Goal: Information Seeking & Learning: Learn about a topic

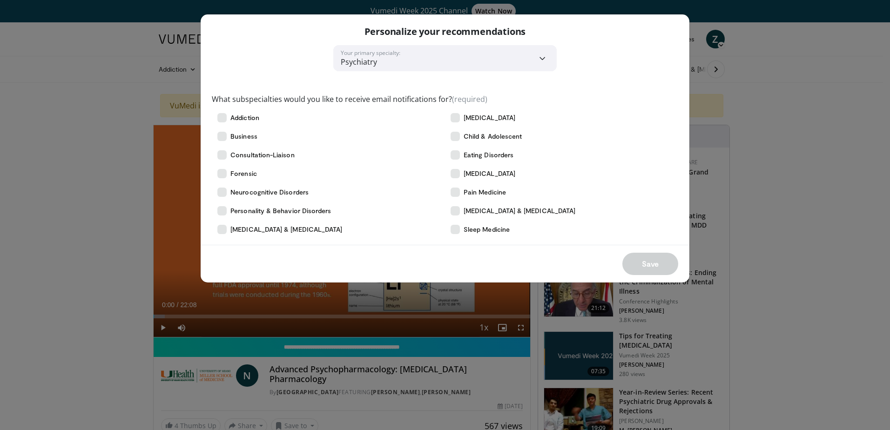
click at [386, 58] on select "**********" at bounding box center [445, 58] width 224 height 26
click at [653, 92] on div "What subspecialties would you like to receive email notifications for? (require…" at bounding box center [445, 155] width 467 height 168
click at [483, 136] on span "Child & Adolescent" at bounding box center [493, 136] width 58 height 9
click at [630, 265] on button "Save" at bounding box center [651, 264] width 56 height 22
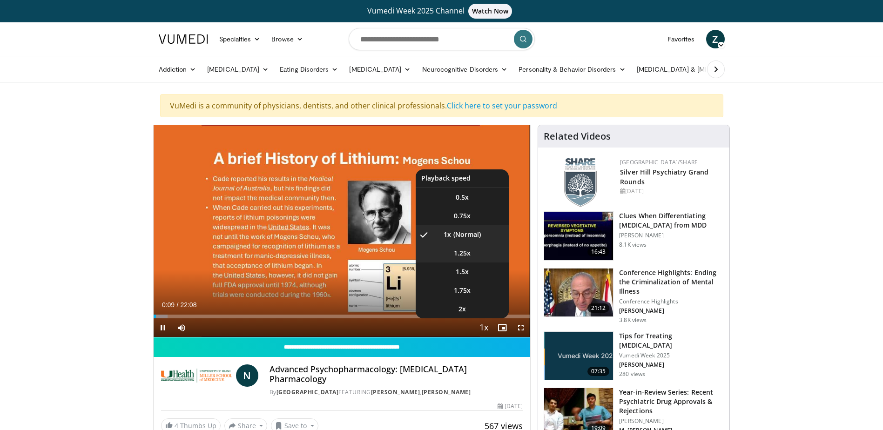
click at [478, 257] on li "1.25x" at bounding box center [462, 253] width 93 height 19
click at [470, 274] on li "1.5x" at bounding box center [462, 272] width 93 height 19
click at [483, 325] on span "Video Player" at bounding box center [483, 328] width 13 height 19
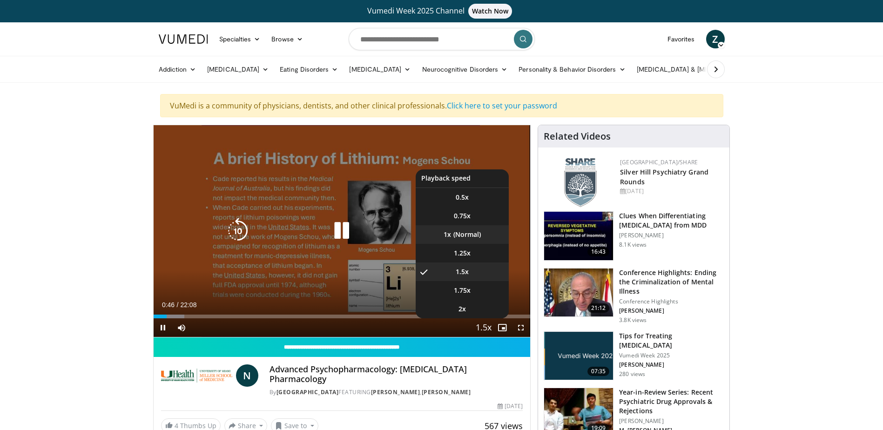
drag, startPoint x: 461, startPoint y: 235, endPoint x: 456, endPoint y: 235, distance: 5.1
click at [461, 235] on li "1x" at bounding box center [462, 234] width 93 height 19
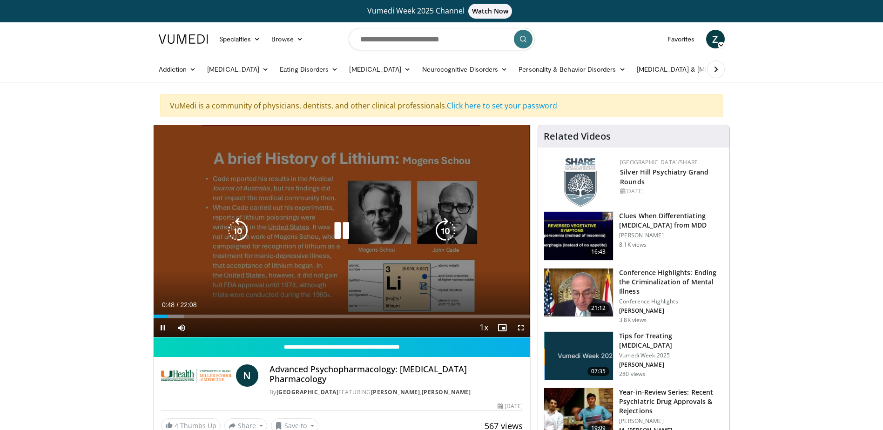
click at [228, 235] on icon "Video Player" at bounding box center [238, 231] width 26 height 26
click at [233, 231] on icon "Video Player" at bounding box center [238, 231] width 26 height 26
click at [237, 229] on icon "Video Player" at bounding box center [238, 231] width 26 height 26
click at [450, 230] on icon "Video Player" at bounding box center [446, 231] width 26 height 26
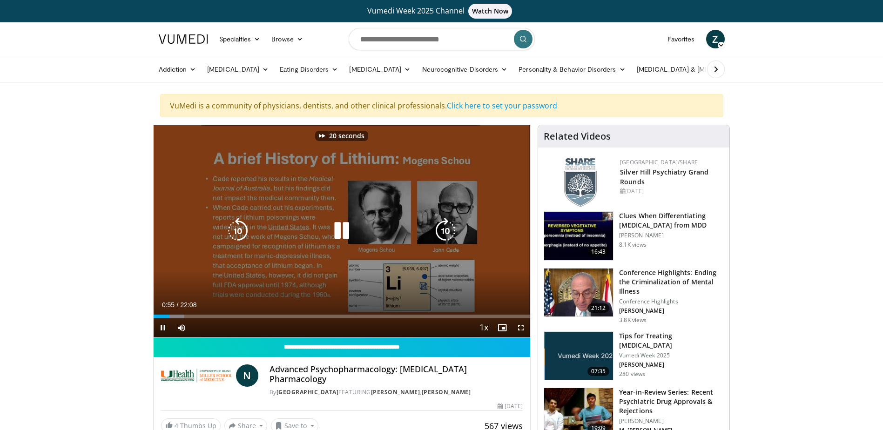
click at [450, 230] on icon "Video Player" at bounding box center [446, 231] width 26 height 26
click at [443, 228] on icon "Video Player" at bounding box center [446, 231] width 26 height 26
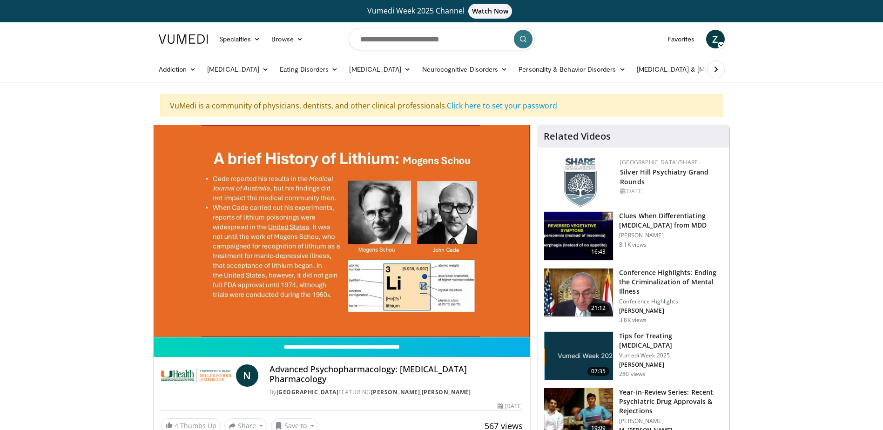
click at [443, 229] on div "10 seconds Tap to unmute" at bounding box center [342, 231] width 377 height 212
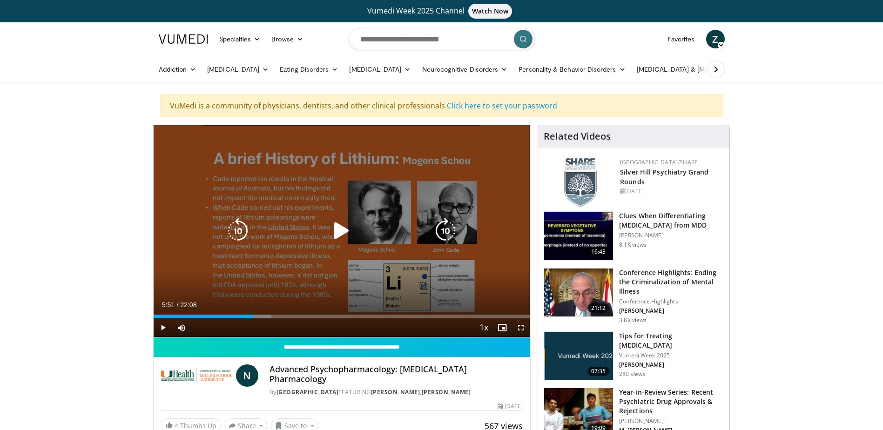
click at [446, 233] on icon "Video Player" at bounding box center [446, 231] width 26 height 26
click at [444, 233] on icon "Video Player" at bounding box center [446, 231] width 26 height 26
click at [345, 231] on icon "Video Player" at bounding box center [342, 231] width 26 height 26
click at [445, 236] on icon "Video Player" at bounding box center [446, 231] width 26 height 26
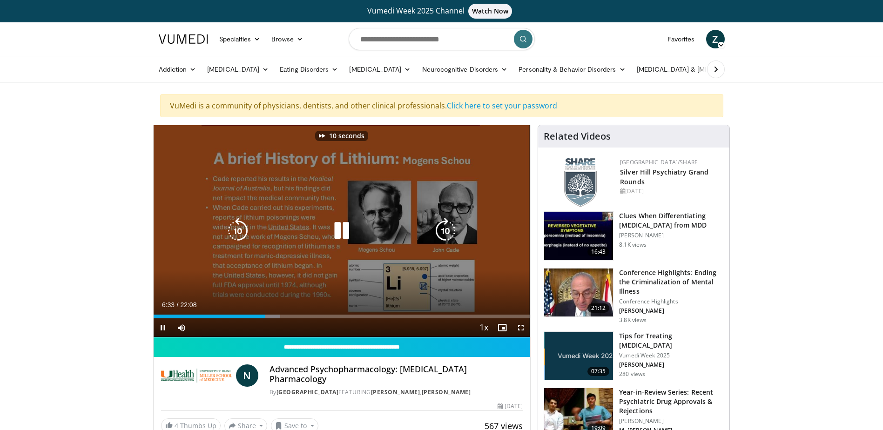
click at [445, 236] on icon "Video Player" at bounding box center [446, 231] width 26 height 26
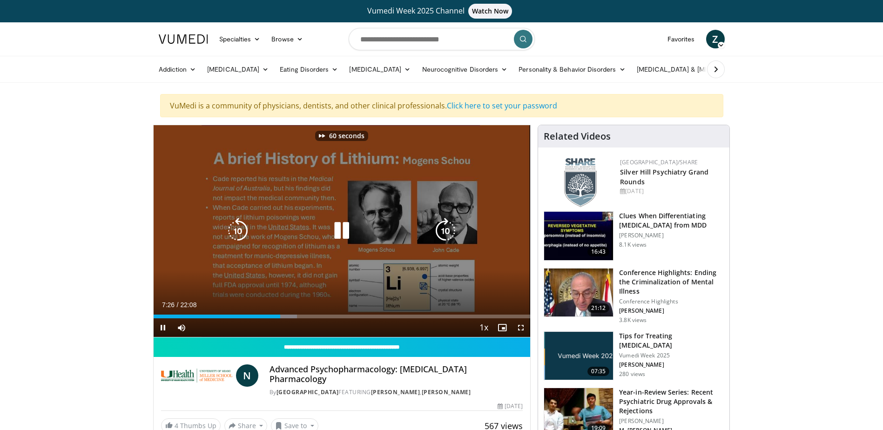
click at [445, 236] on icon "Video Player" at bounding box center [446, 231] width 26 height 26
click at [445, 237] on icon "Video Player" at bounding box center [446, 231] width 26 height 26
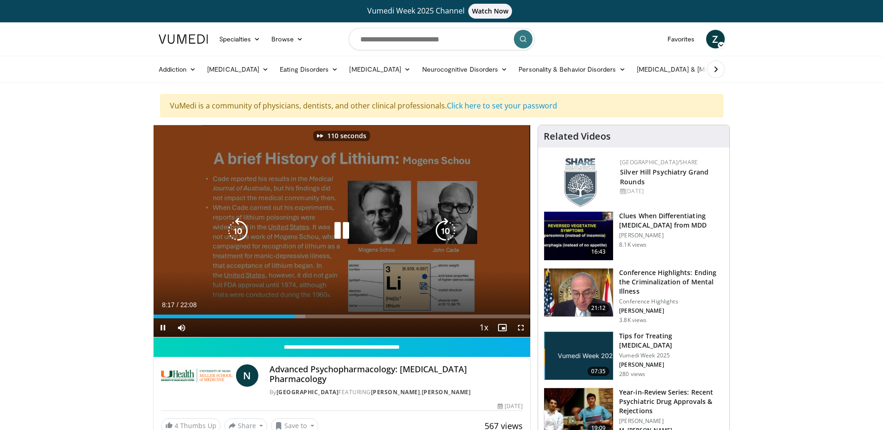
click at [445, 237] on icon "Video Player" at bounding box center [446, 231] width 26 height 26
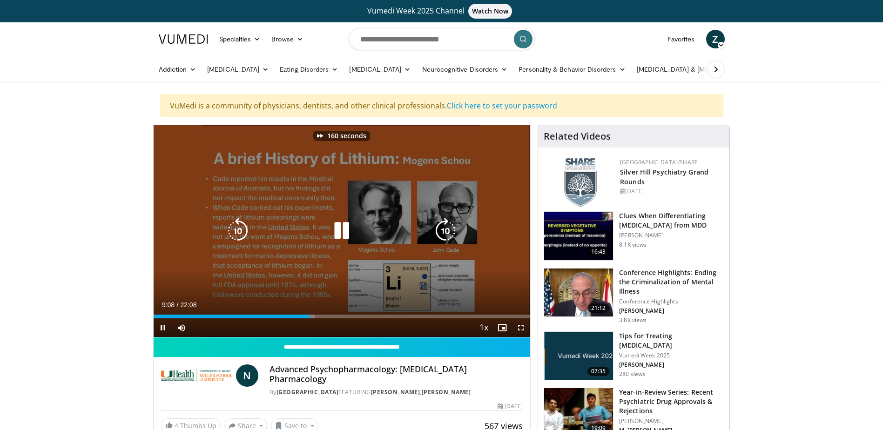
click at [445, 237] on icon "Video Player" at bounding box center [446, 231] width 26 height 26
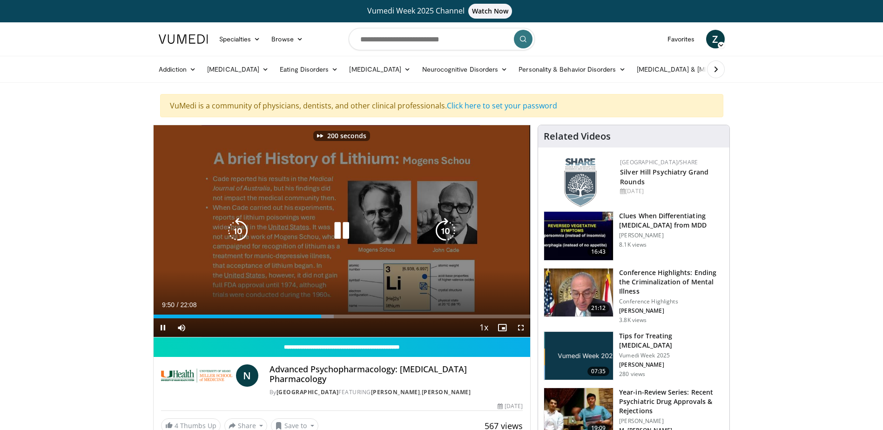
click at [445, 237] on icon "Video Player" at bounding box center [446, 231] width 26 height 26
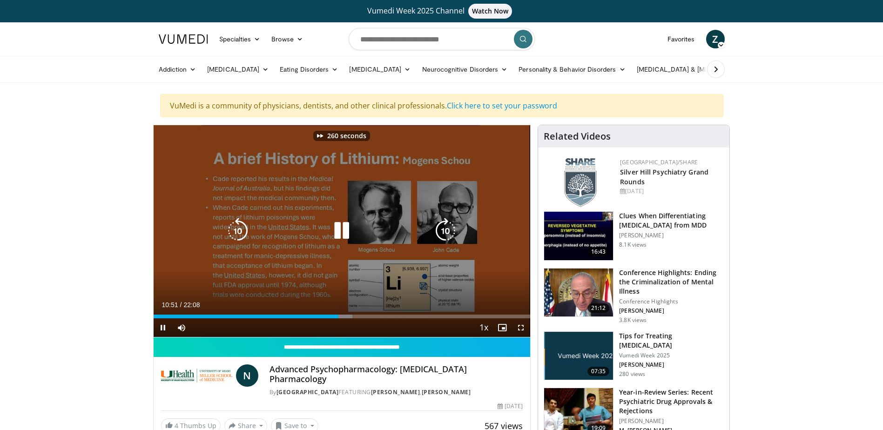
click at [445, 237] on icon "Video Player" at bounding box center [446, 231] width 26 height 26
click at [447, 232] on icon "Video Player" at bounding box center [446, 231] width 26 height 26
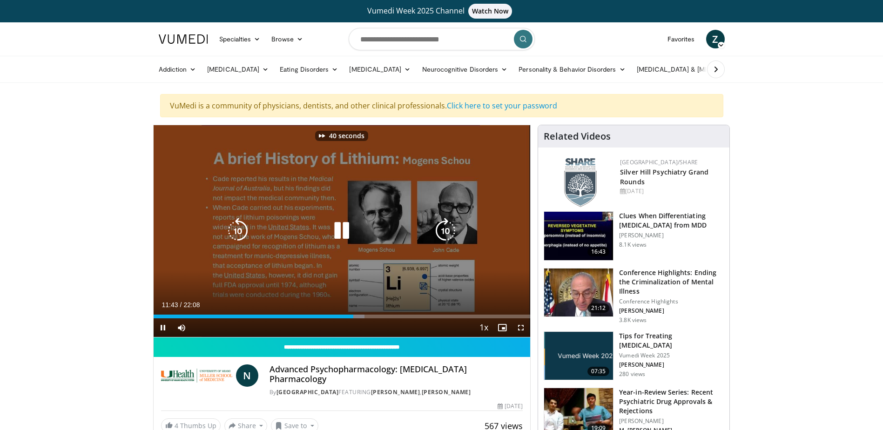
click at [447, 232] on icon "Video Player" at bounding box center [446, 231] width 26 height 26
click at [350, 231] on icon "Video Player" at bounding box center [342, 231] width 26 height 26
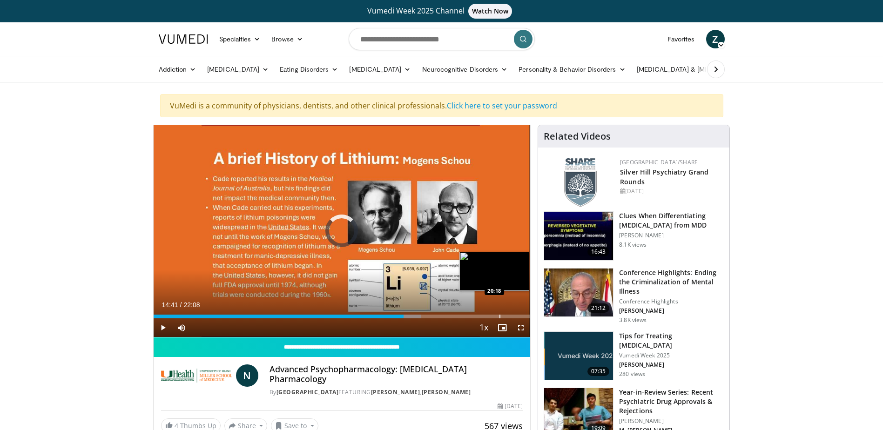
click at [500, 317] on div "Progress Bar" at bounding box center [500, 317] width 1 height 4
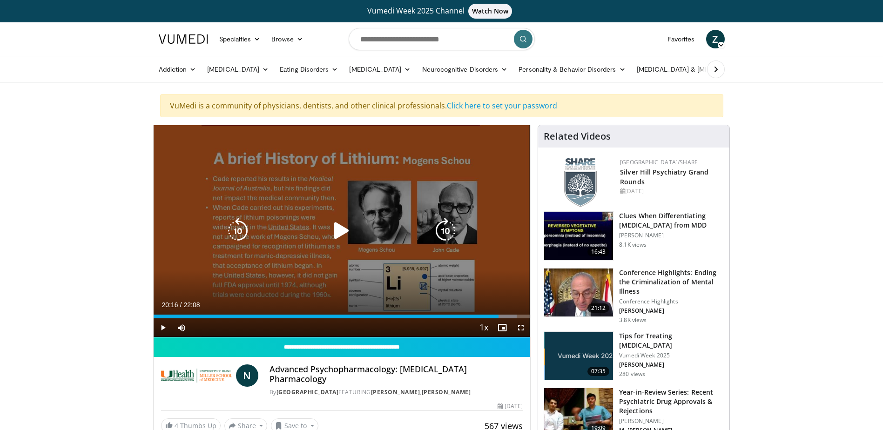
click at [393, 272] on div "60 seconds Tap to unmute" at bounding box center [342, 231] width 377 height 212
click at [383, 251] on div "60 seconds Tap to unmute" at bounding box center [342, 231] width 377 height 212
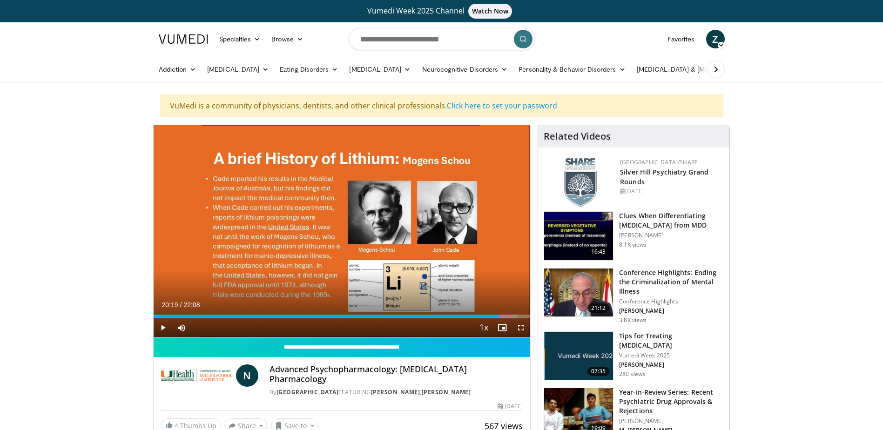
click at [587, 234] on img at bounding box center [578, 236] width 69 height 48
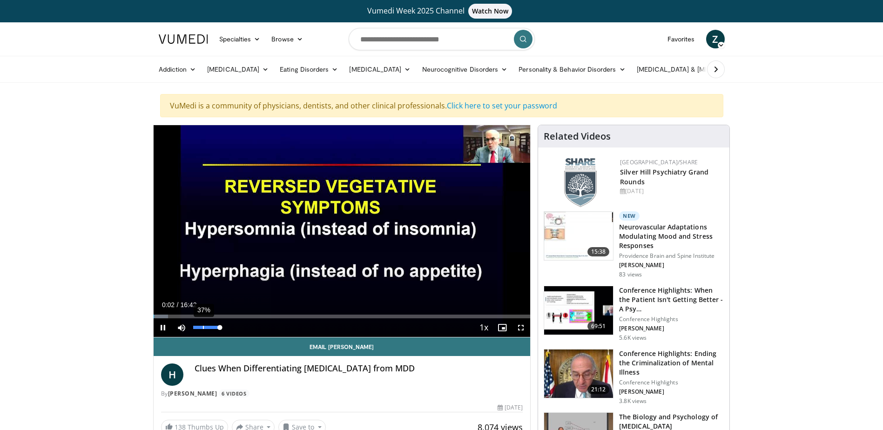
click at [203, 327] on div "37%" at bounding box center [206, 327] width 27 height 3
click at [204, 326] on div "Volume Level" at bounding box center [198, 327] width 11 height 3
click at [200, 326] on div "25%" at bounding box center [206, 327] width 27 height 3
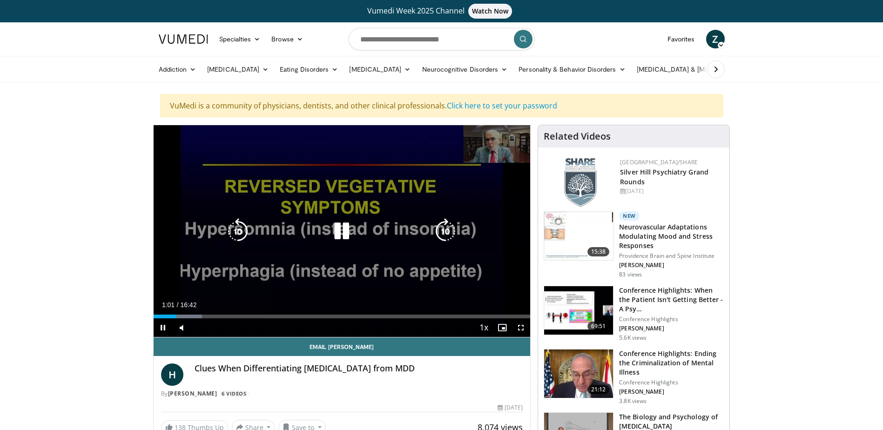
click at [446, 231] on icon "Video Player" at bounding box center [446, 231] width 26 height 26
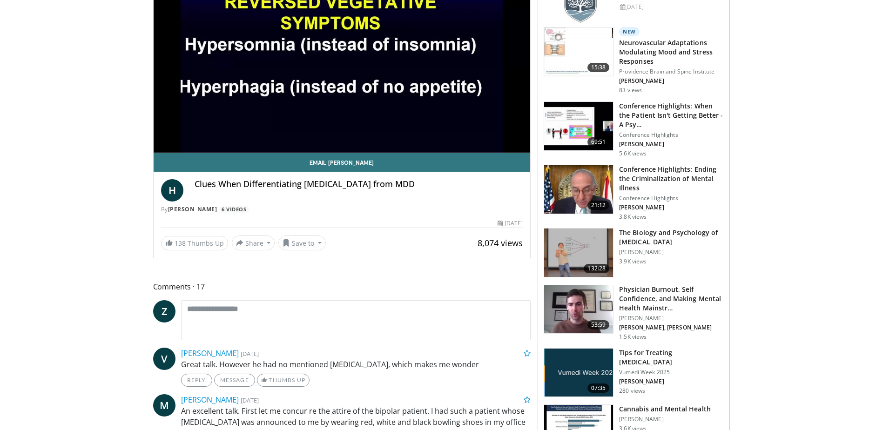
scroll to position [186, 0]
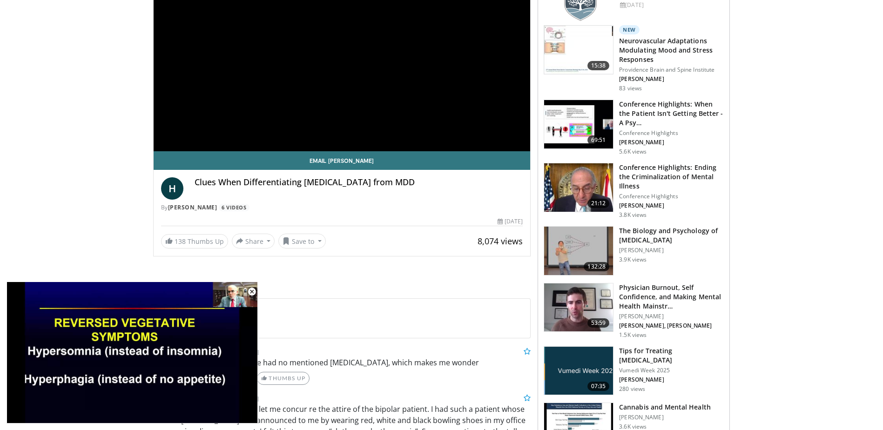
click at [598, 244] on img at bounding box center [578, 251] width 69 height 48
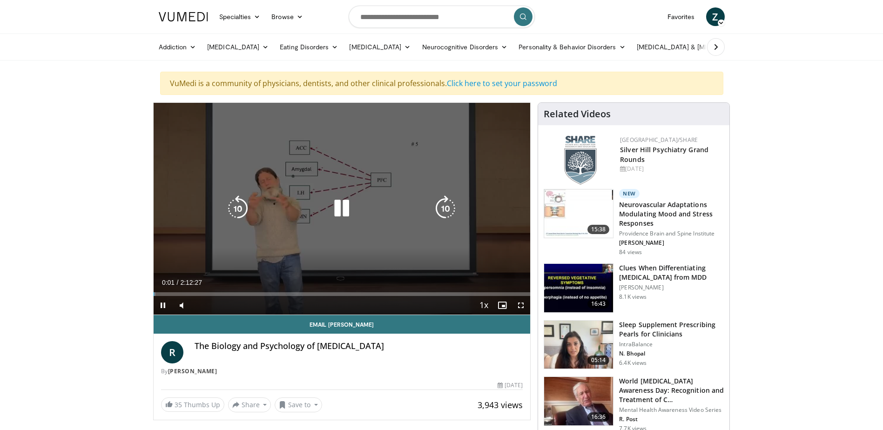
click at [437, 207] on icon "Video Player" at bounding box center [446, 209] width 26 height 26
click at [442, 209] on icon "Video Player" at bounding box center [446, 209] width 26 height 26
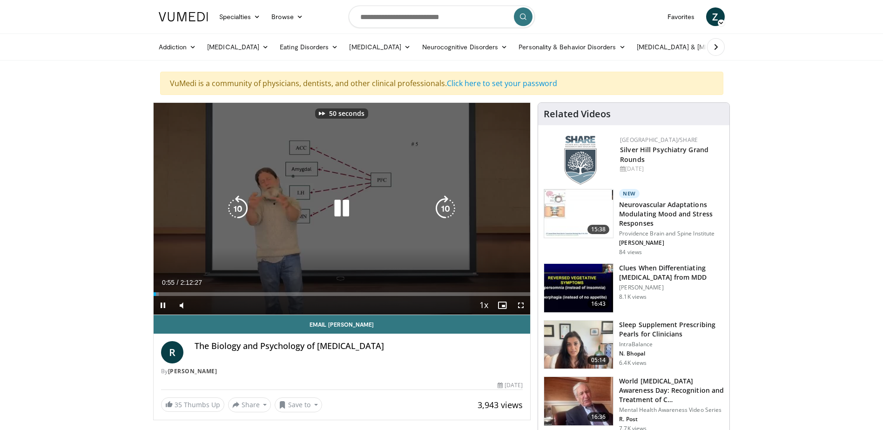
click at [442, 209] on icon "Video Player" at bounding box center [446, 209] width 26 height 26
click at [437, 208] on icon "Video Player" at bounding box center [446, 209] width 26 height 26
drag, startPoint x: 334, startPoint y: 204, endPoint x: 426, endPoint y: 178, distance: 95.8
click at [334, 205] on icon "Video Player" at bounding box center [342, 209] width 26 height 26
